Goal: Use online tool/utility: Utilize a website feature to perform a specific function

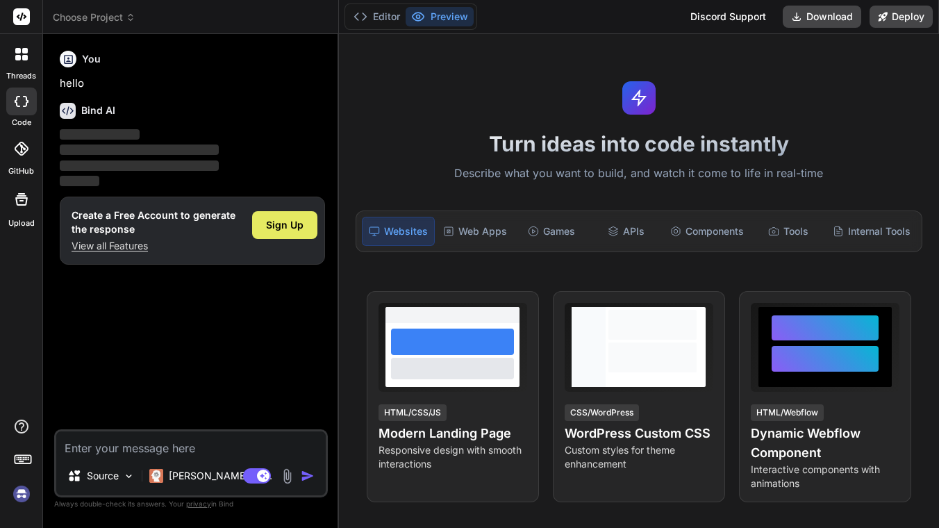
click at [304, 222] on div "Sign Up" at bounding box center [284, 225] width 65 height 28
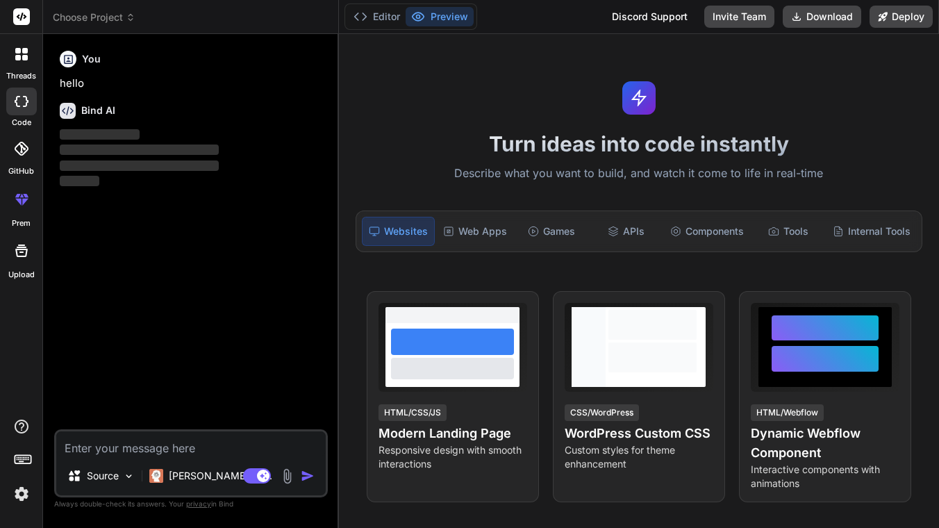
click at [22, 67] on div at bounding box center [21, 54] width 29 height 29
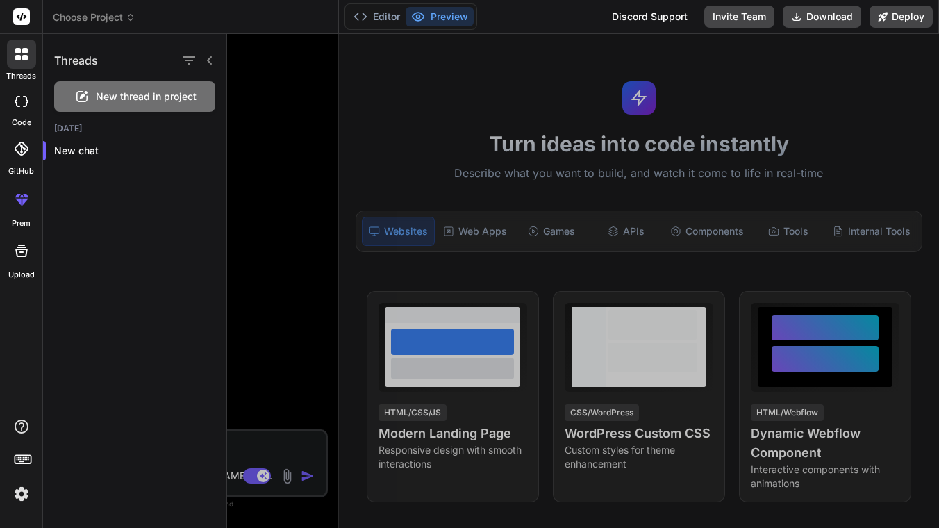
click at [12, 101] on div at bounding box center [21, 102] width 31 height 28
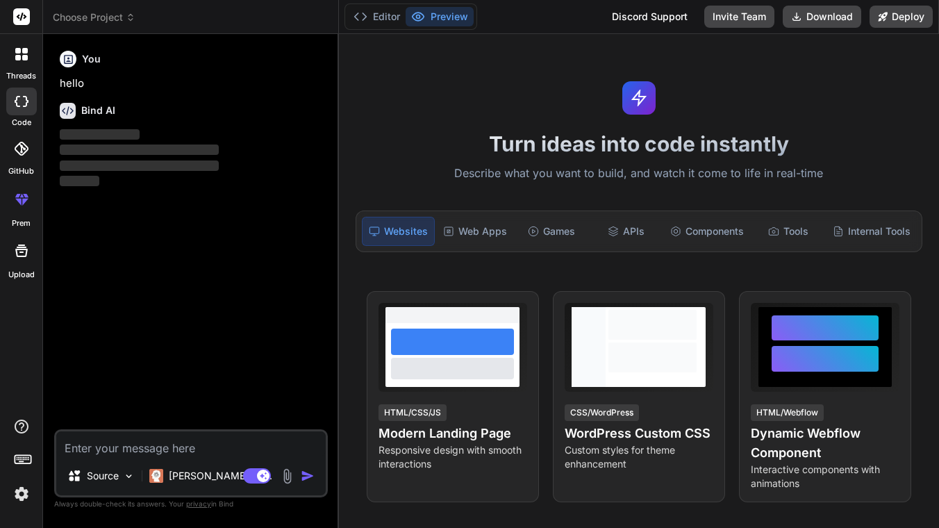
click at [15, 152] on icon at bounding box center [22, 149] width 14 height 14
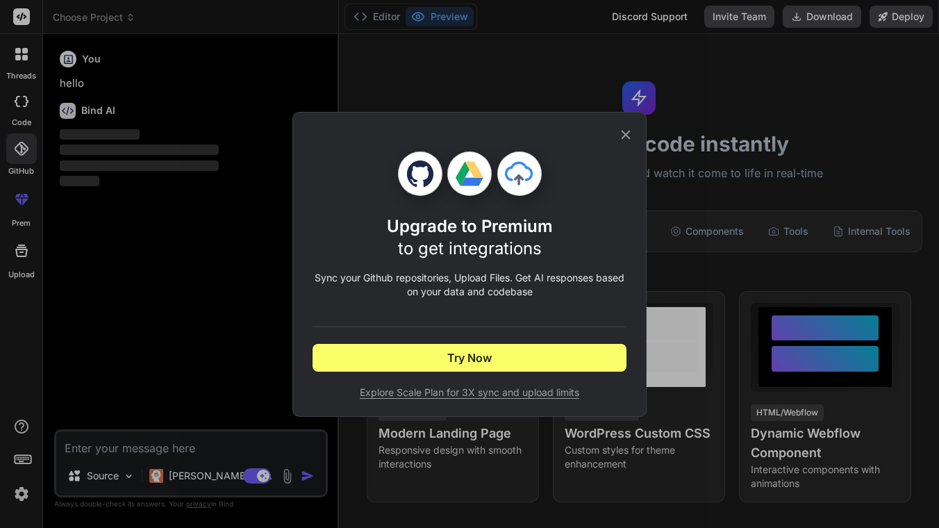
click at [28, 192] on div "Upgrade to Premium to get integrations Sync your Github repositories, Upload Fi…" at bounding box center [469, 264] width 939 height 528
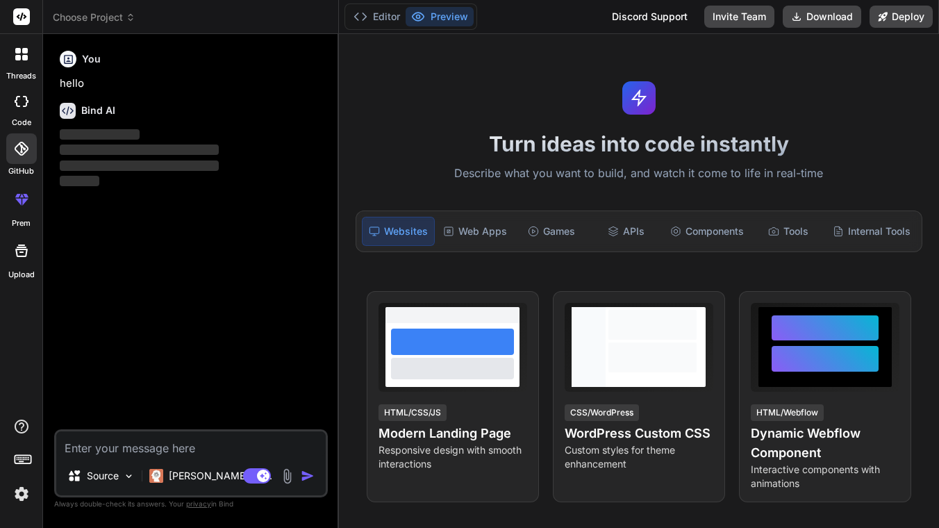
click at [29, 204] on icon at bounding box center [21, 199] width 17 height 17
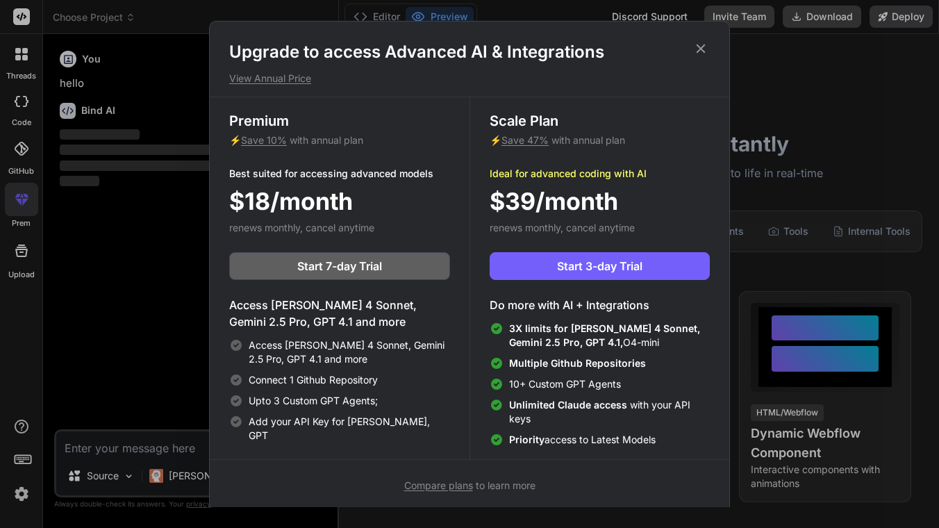
click at [21, 250] on div "Upgrade to access Advanced AI & Integrations View Annual Price Premium ⚡ Save 1…" at bounding box center [469, 264] width 939 height 528
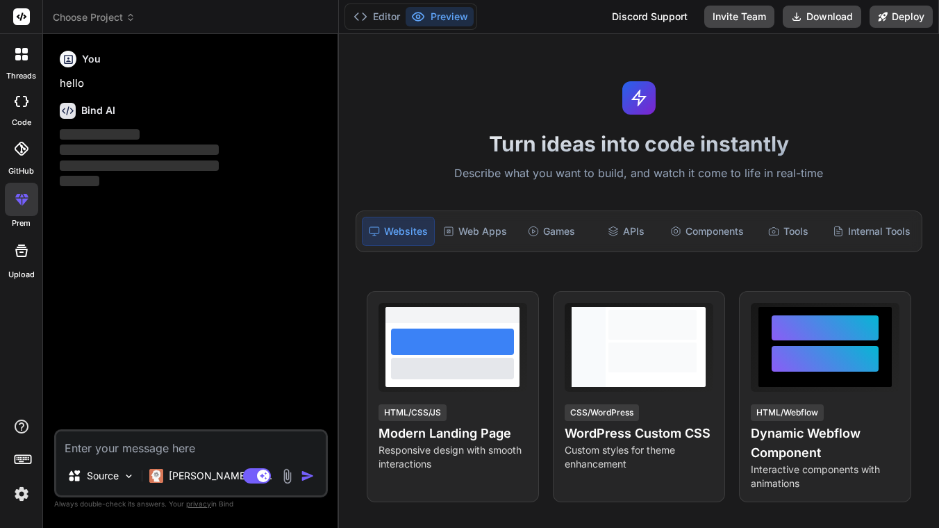
click at [21, 250] on icon at bounding box center [21, 250] width 17 height 17
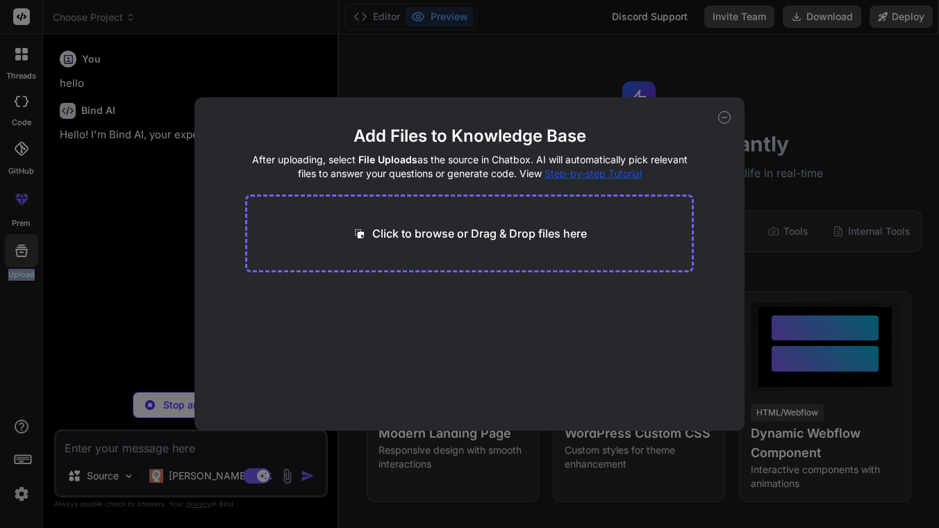
click at [12, 251] on div at bounding box center [12, 251] width 0 height 0
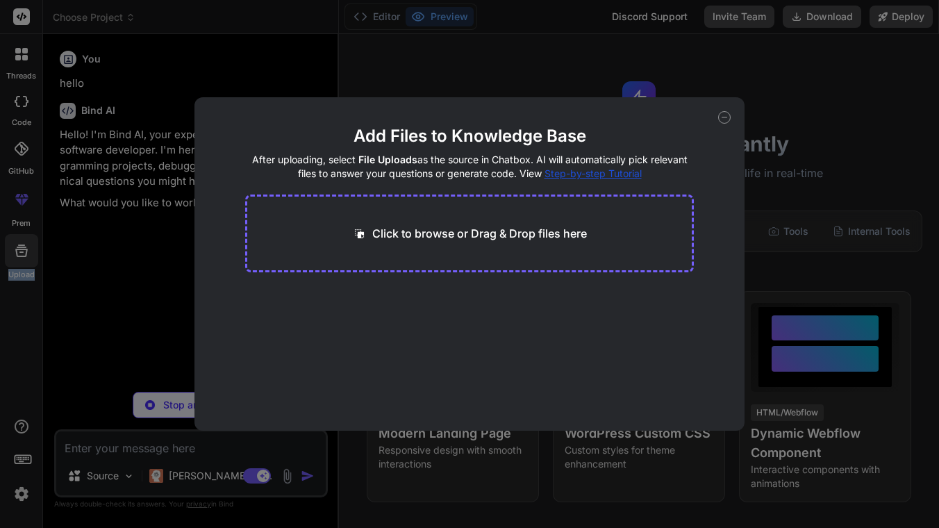
click at [19, 370] on div "Add Files to Knowledge Base After uploading, select File Uploads as the source …" at bounding box center [469, 264] width 939 height 528
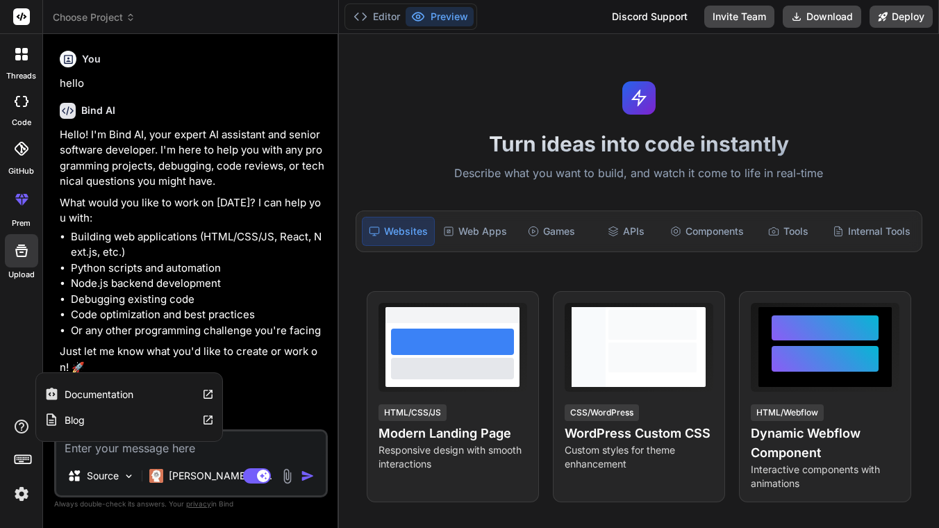
click at [28, 430] on icon at bounding box center [21, 426] width 17 height 17
click at [25, 453] on icon at bounding box center [22, 458] width 19 height 19
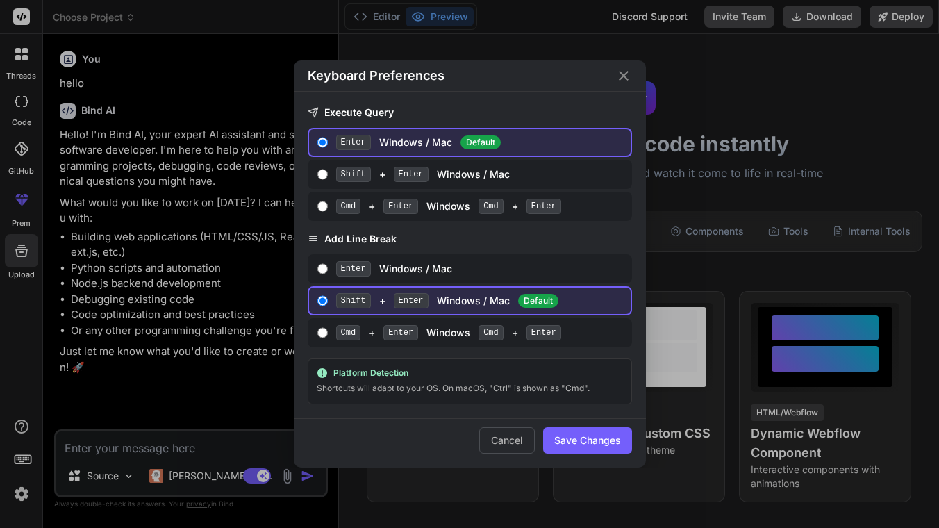
type textarea "x"
click at [25, 453] on div "Keyboard Preferences Execute Query Enter Windows / Mac Default Shift + Enter Wi…" at bounding box center [469, 264] width 939 height 528
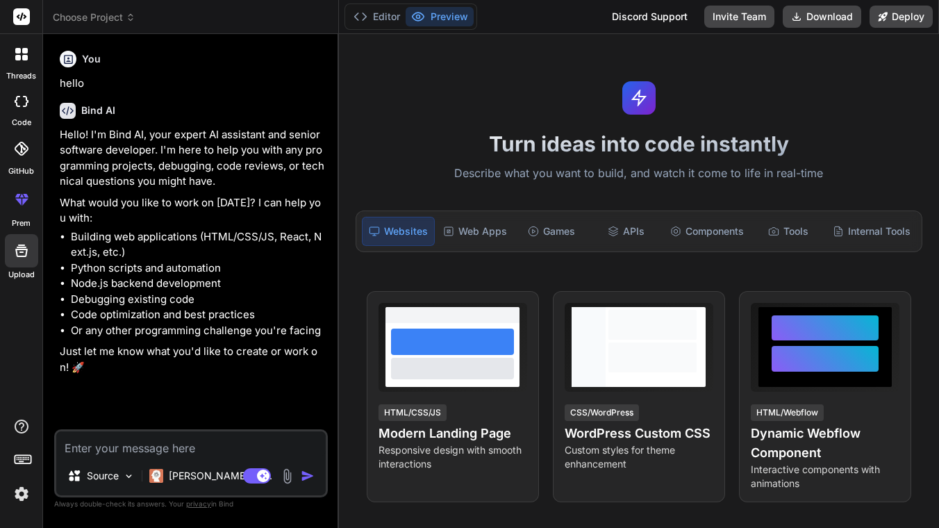
click at [20, 454] on img at bounding box center [22, 494] width 24 height 24
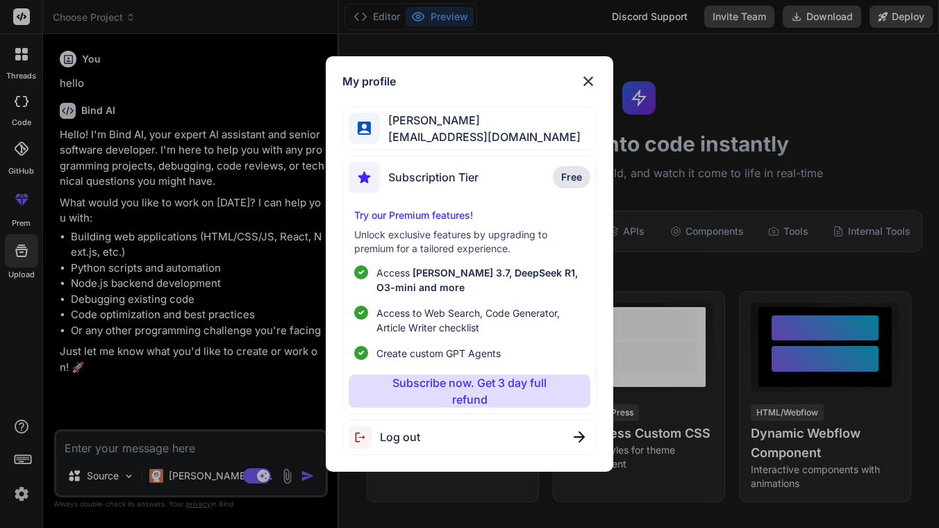
click at [20, 454] on div "My profile Freddie freddielewis520@gmail.com Subscription Tier Free Try our Pre…" at bounding box center [469, 264] width 939 height 528
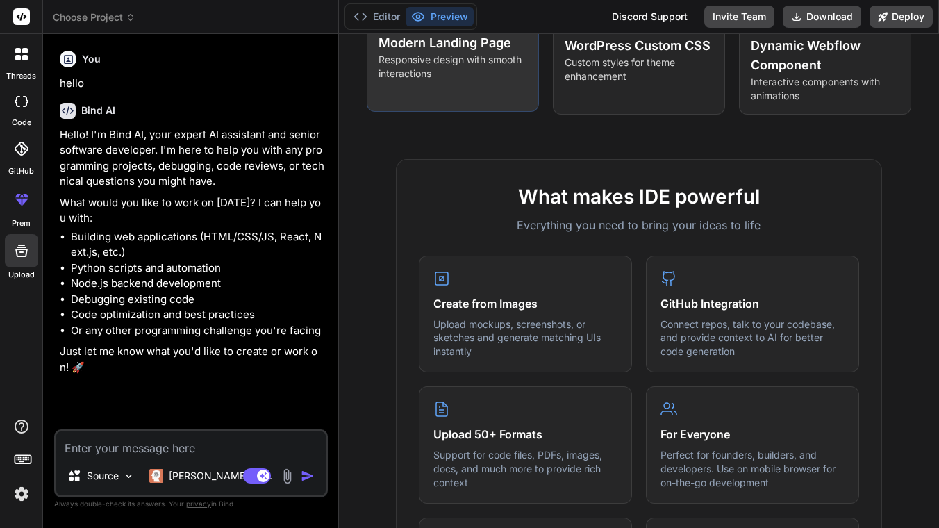
scroll to position [386, 0]
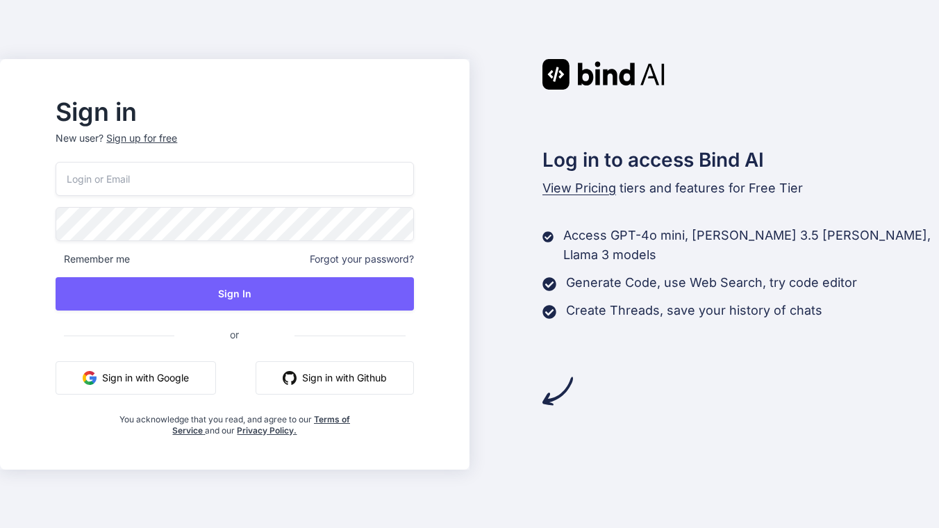
click at [168, 372] on button "Sign in with Google" at bounding box center [136, 377] width 160 height 33
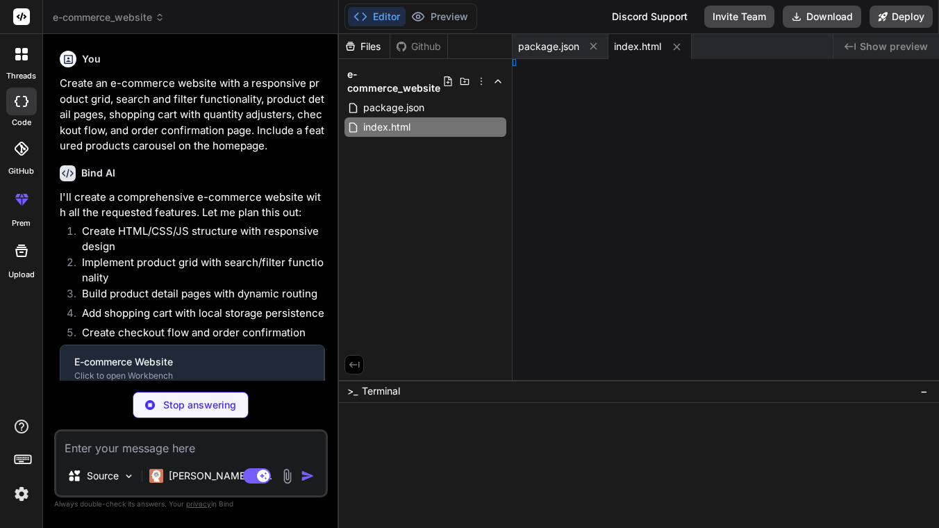
type textarea "x"
type textarea "ml>"
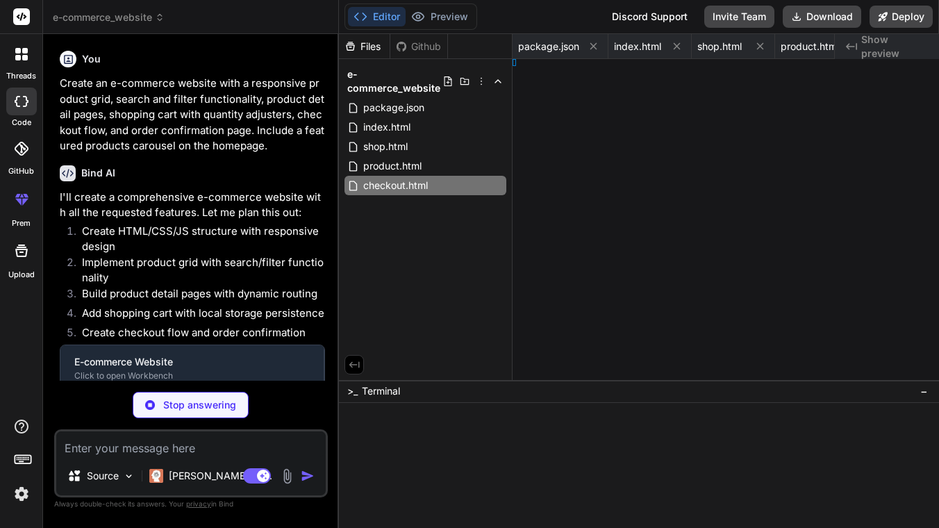
type textarea "x"
type textarea "} }"
type textarea "x"
type textarea "}"
type textarea "x"
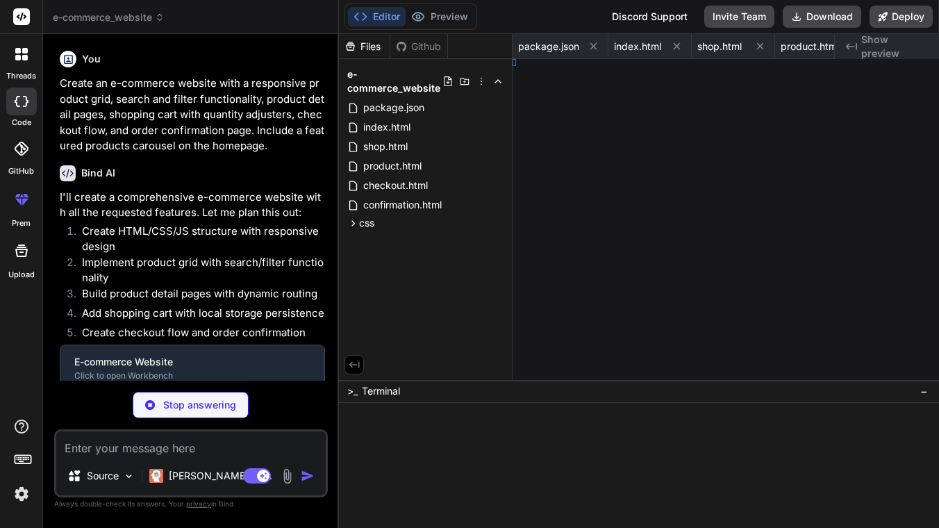
type textarea "; } }"
type textarea "x"
type textarea "d(style);"
type textarea "'1'; }"
type textarea "x"
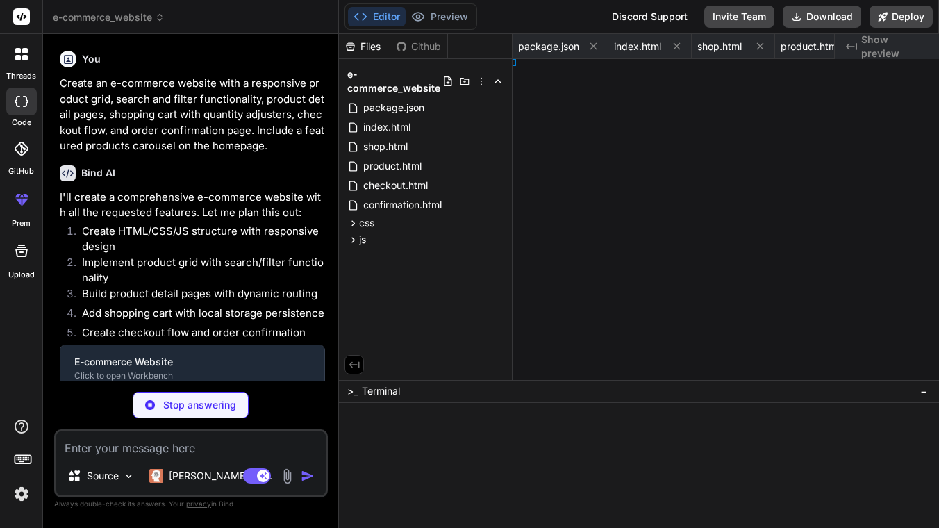
type textarea "}"
type textarea "x"
type textarea "1); }"
type textarea "x"
type textarea "}"
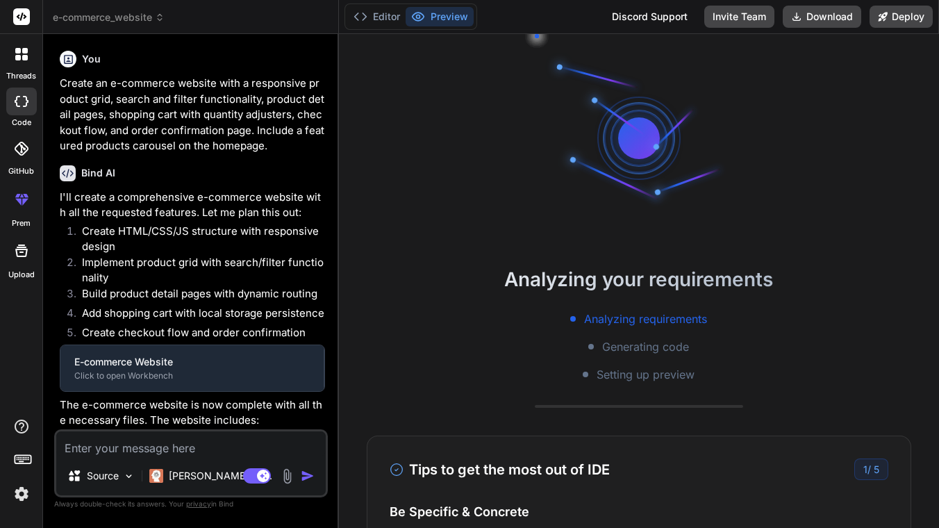
type textarea "x"
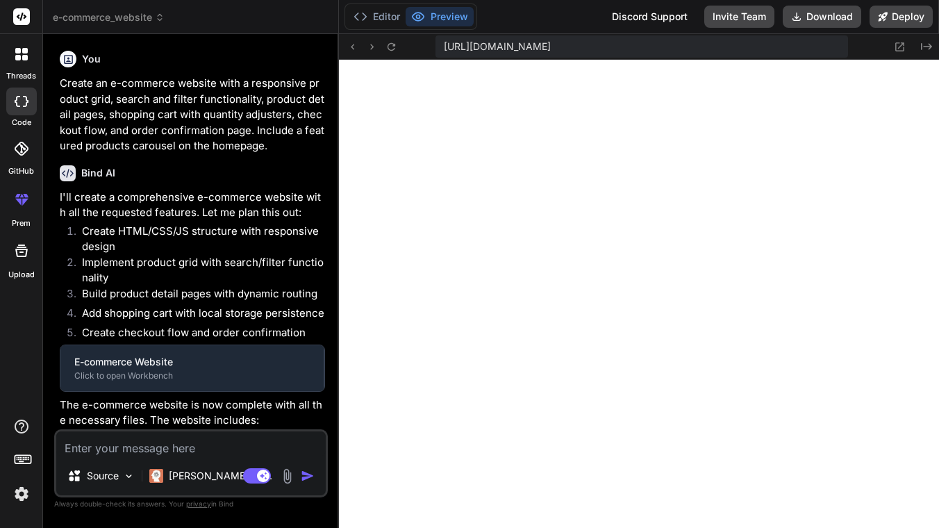
type textarea "} }"
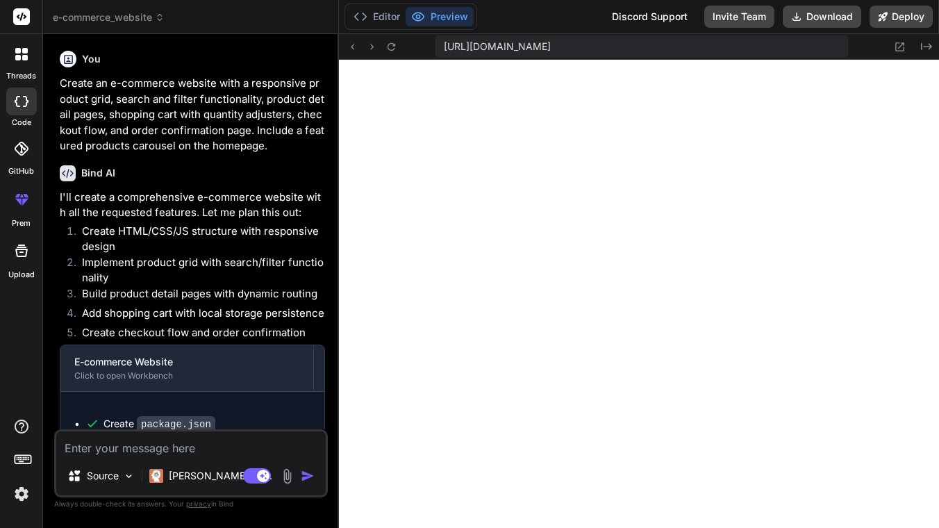
scroll to position [752, 0]
click at [452, 17] on button "Preview" at bounding box center [440, 16] width 68 height 19
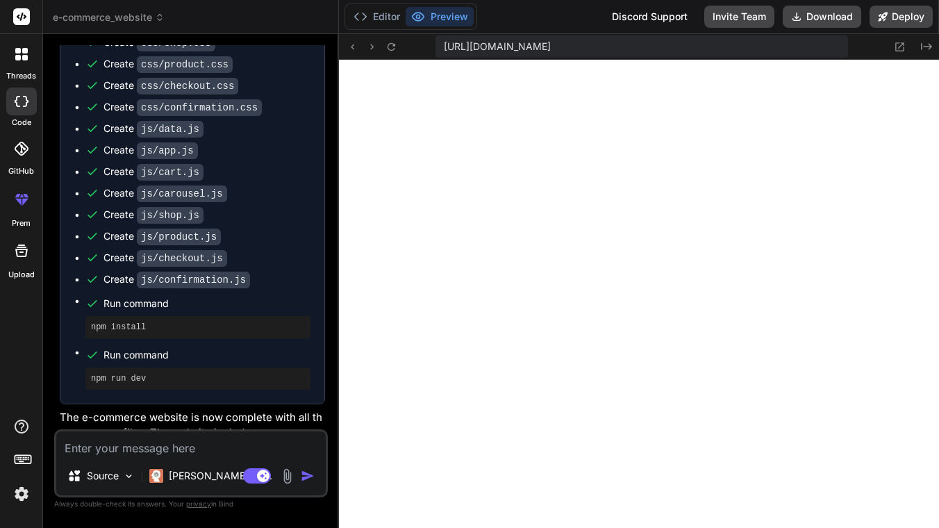
scroll to position [547, 0]
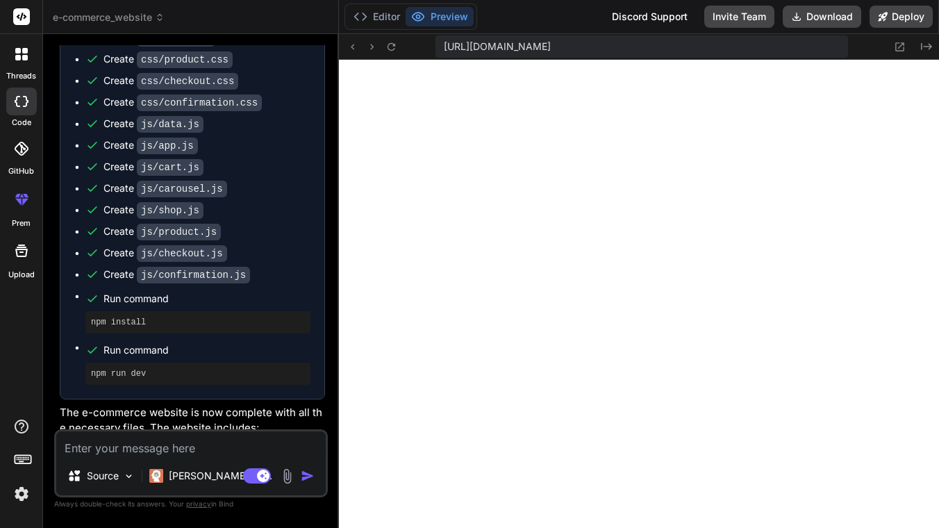
type textarea "x"
click at [350, 47] on icon at bounding box center [353, 47] width 12 height 12
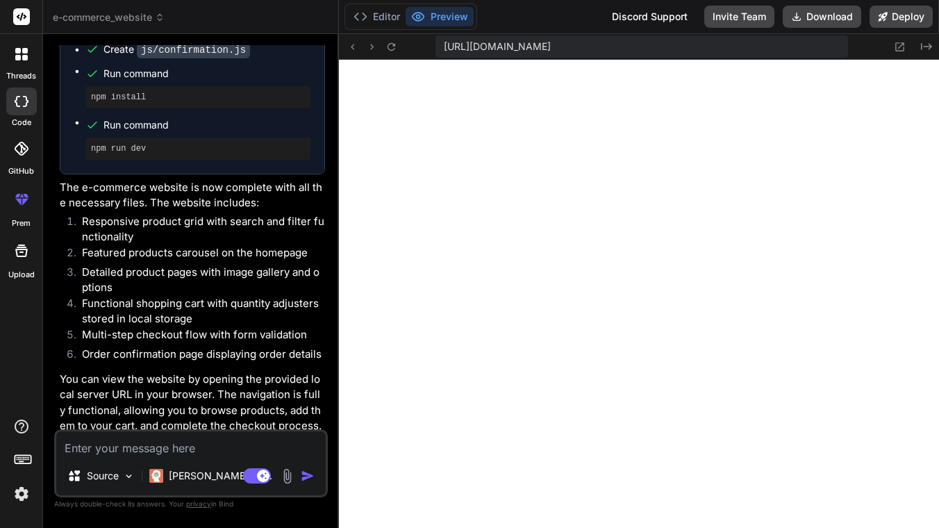
scroll to position [1728, 0]
click at [551, 49] on span "https://u3uk0f35zsjjbn9cprh6fq9h0p4tm2-wnxx-e1d76fqe--3000--96435430.local-corp…" at bounding box center [497, 47] width 107 height 14
click at [551, 42] on span "https://u3uk0f35zsjjbn9cprh6fq9h0p4tm2-wnxx-e1d76fqe--3000--96435430.local-corp…" at bounding box center [497, 47] width 107 height 14
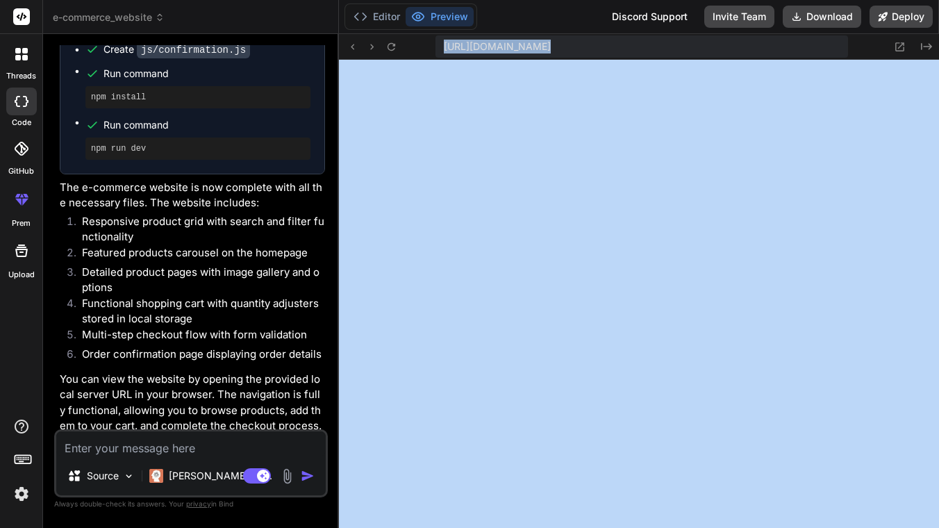
copy div "https://u3uk0f35zsjjbn9cprh6fq9h0p4tm2-wnxx-e1d76fqe--3000--96435430.local-corp…"
click at [551, 40] on span "https://u3uk0f35zsjjbn9cprh6fq9h0p4tm2-wnxx-e1d76fqe--3000--96435430.local-corp…" at bounding box center [497, 47] width 107 height 14
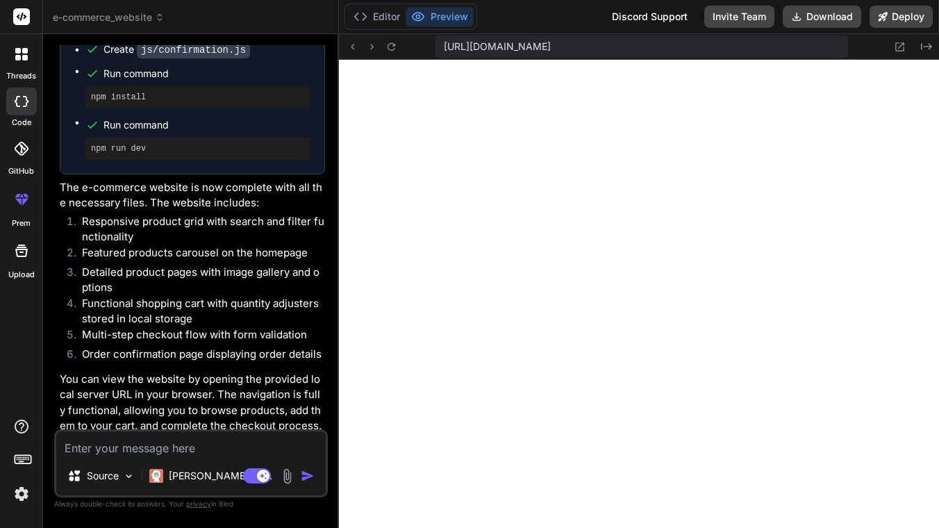
click at [551, 40] on span "https://u3uk0f35zsjjbn9cprh6fq9h0p4tm2-wnxx-e1d76fqe--3000--96435430.local-corp…" at bounding box center [497, 47] width 107 height 14
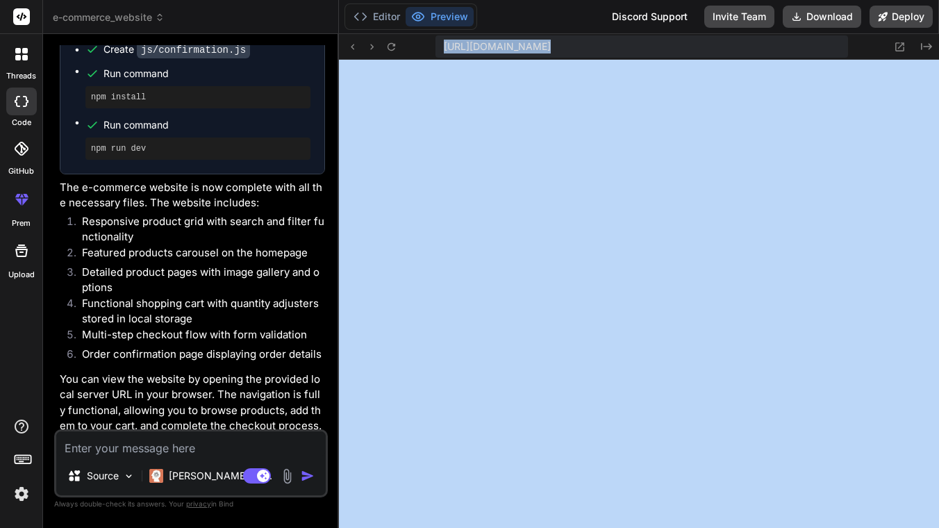
click at [551, 40] on span "https://u3uk0f35zsjjbn9cprh6fq9h0p4tm2-wnxx-e1d76fqe--3000--96435430.local-corp…" at bounding box center [497, 47] width 107 height 14
click at [551, 47] on span "https://u3uk0f35zsjjbn9cprh6fq9h0p4tm2-wnxx-e1d76fqe--3000--96435430.local-corp…" at bounding box center [497, 47] width 107 height 14
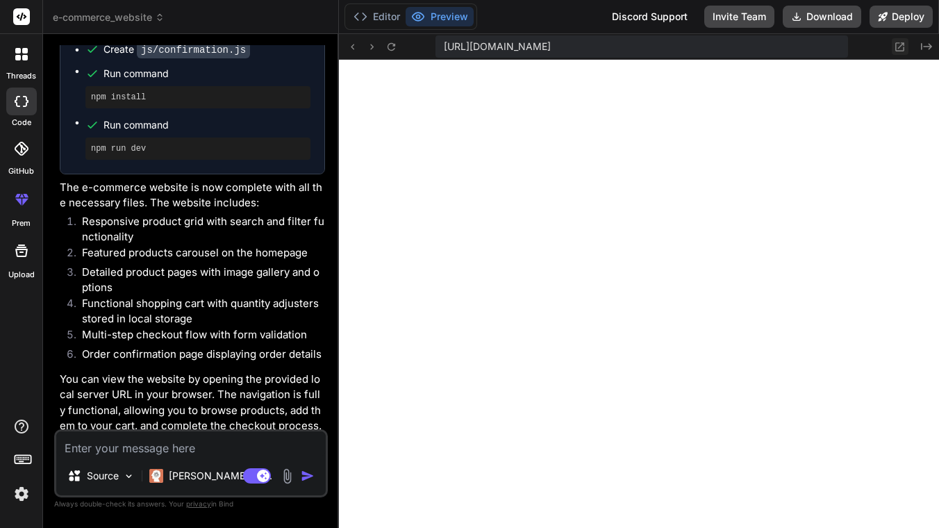
click at [904, 45] on icon at bounding box center [900, 46] width 9 height 9
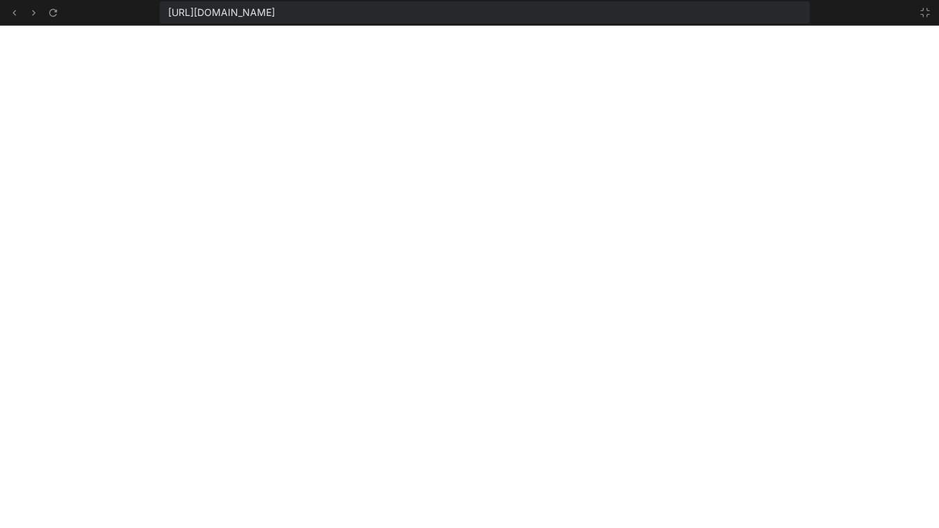
scroll to position [2494, 0]
